Goal: Find specific page/section: Find specific page/section

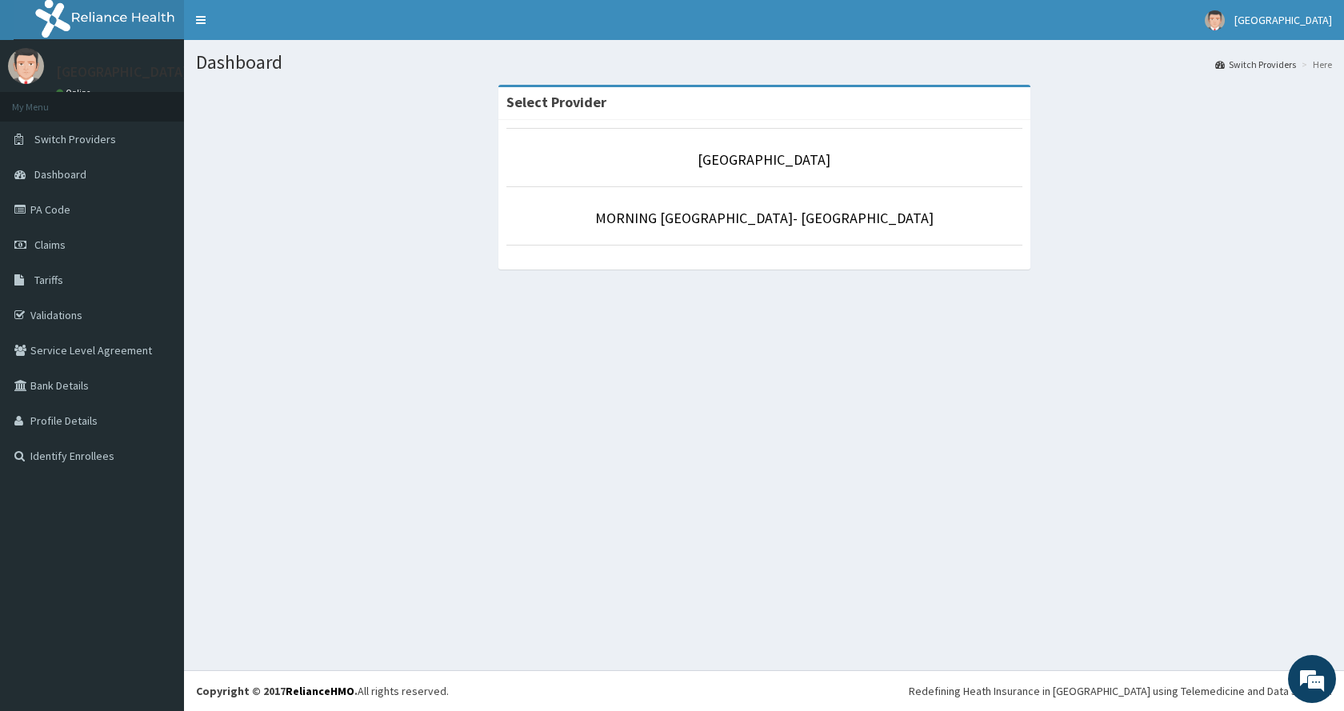
click at [650, 158] on p "[GEOGRAPHIC_DATA]" at bounding box center [765, 160] width 516 height 21
click at [713, 159] on link "[GEOGRAPHIC_DATA]" at bounding box center [764, 159] width 133 height 18
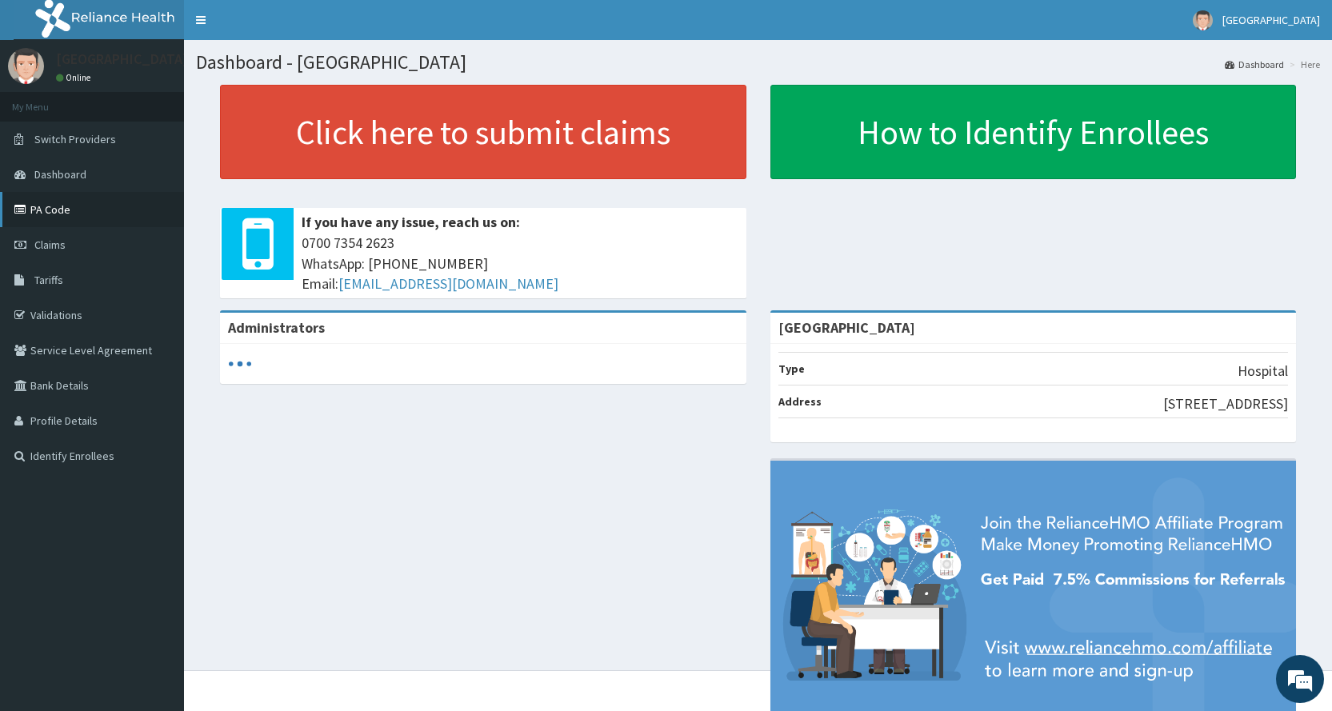
click at [59, 215] on link "PA Code" at bounding box center [92, 209] width 184 height 35
